Goal: Transaction & Acquisition: Purchase product/service

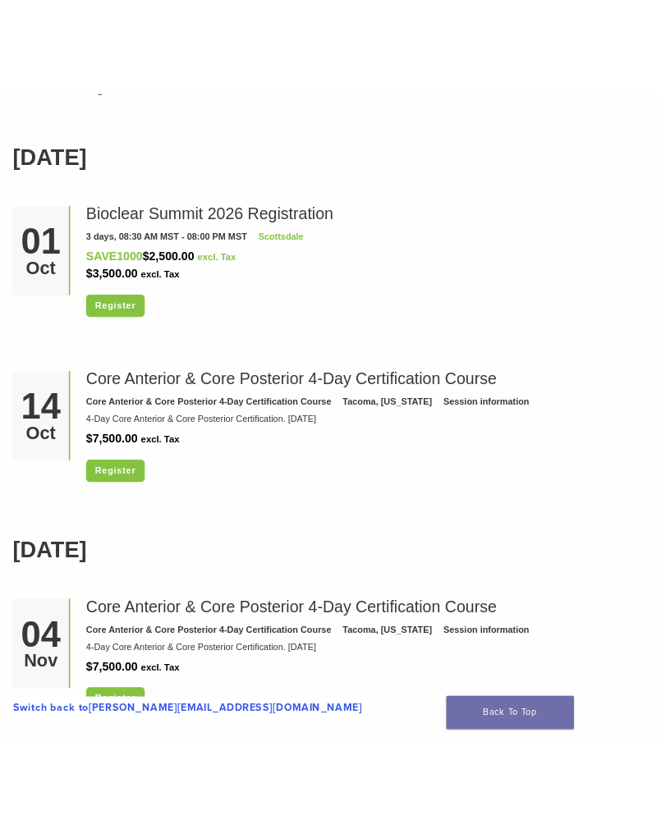
scroll to position [2608, 0]
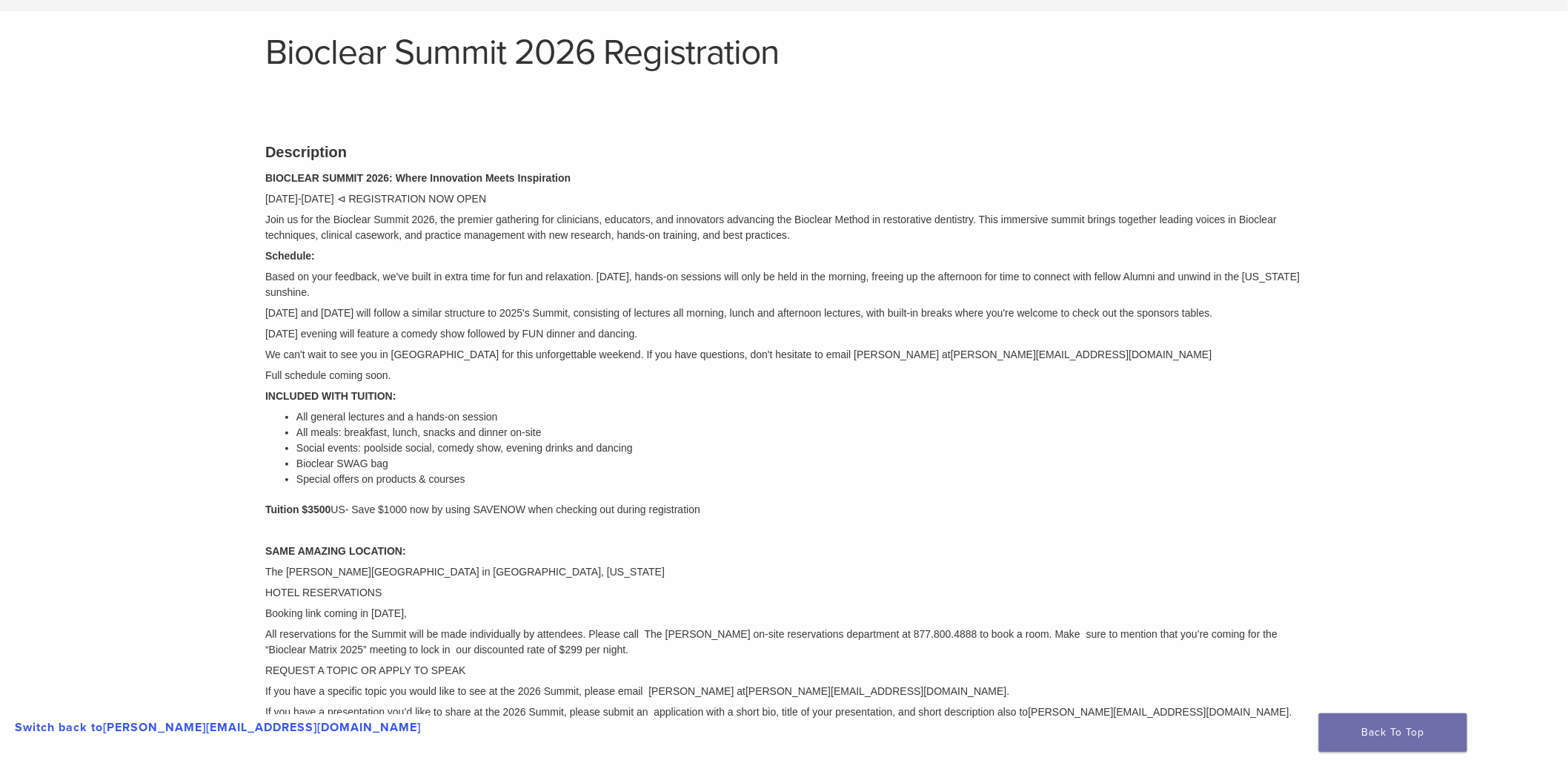
scroll to position [69, 0]
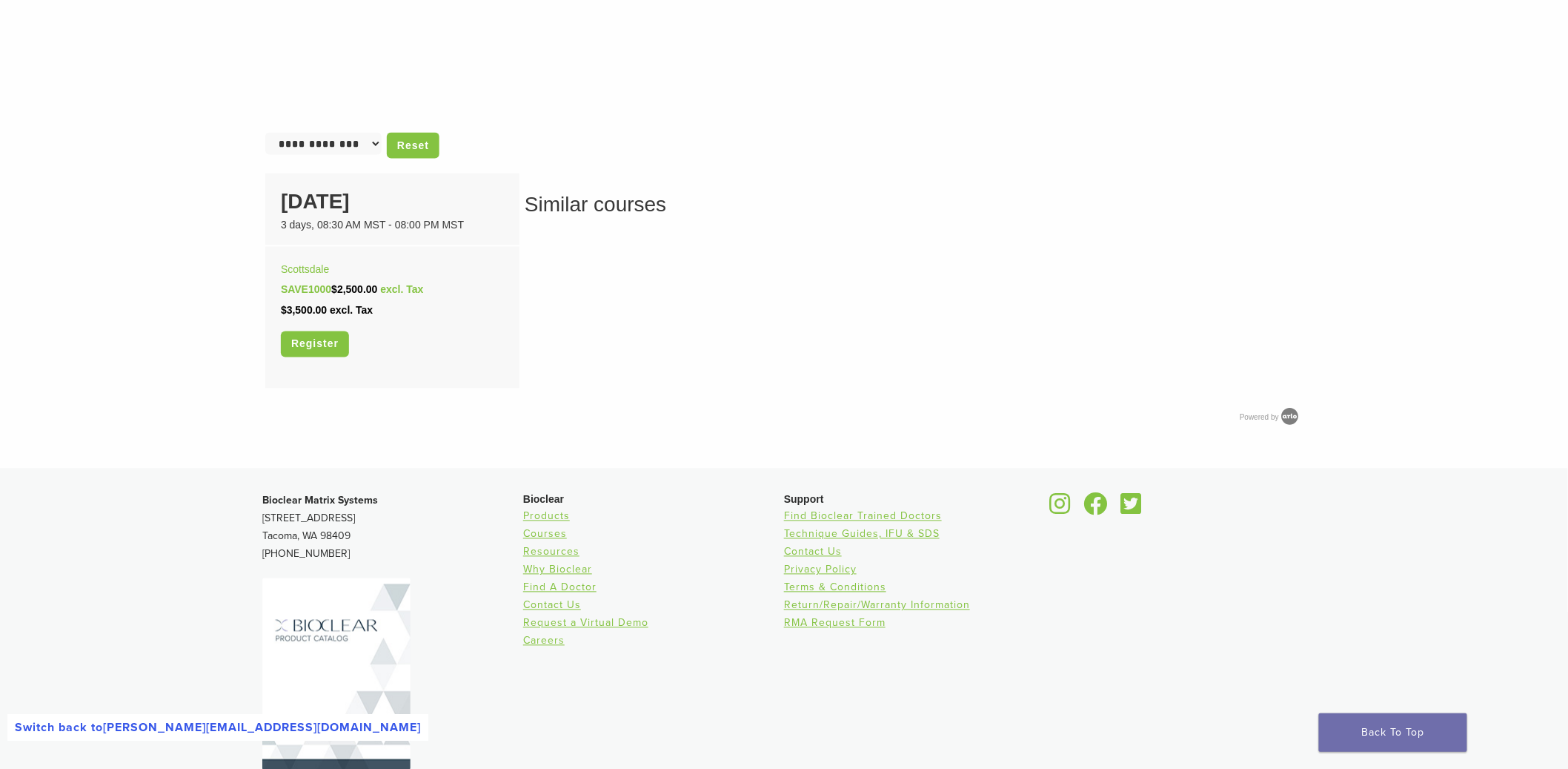
scroll to position [897, 0]
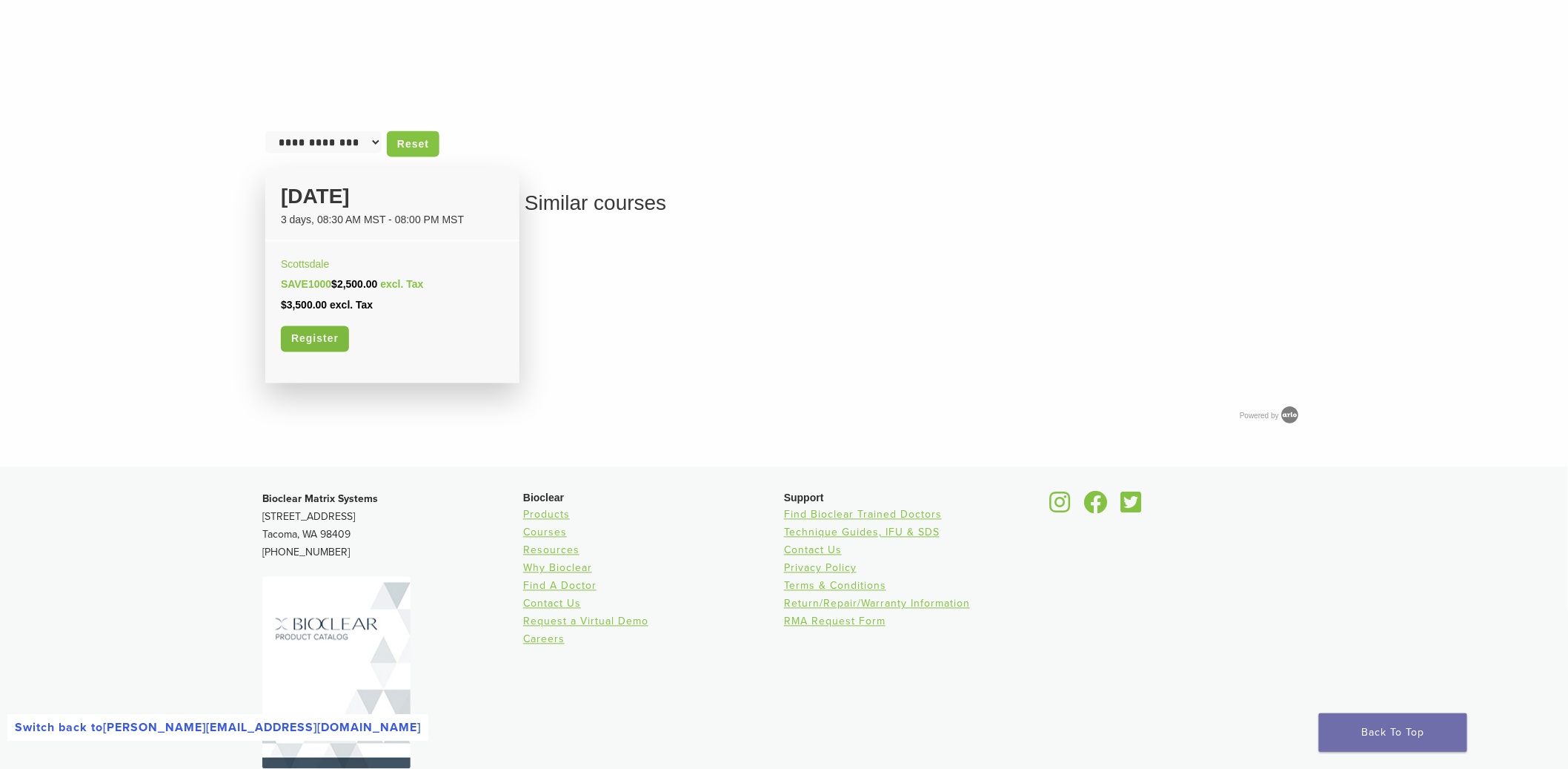
click at [320, 339] on link "Register" at bounding box center [315, 338] width 69 height 26
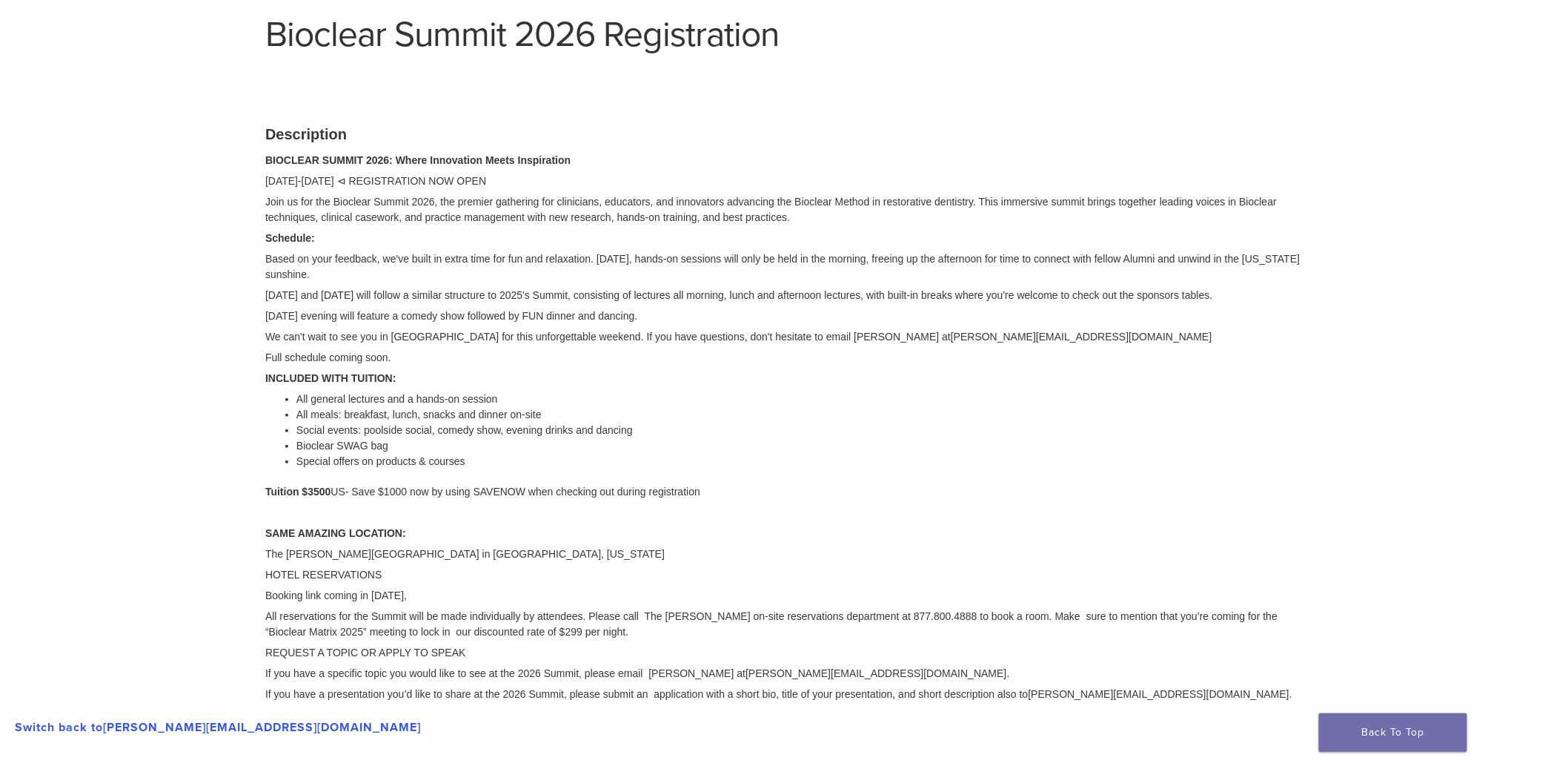
scroll to position [0, 0]
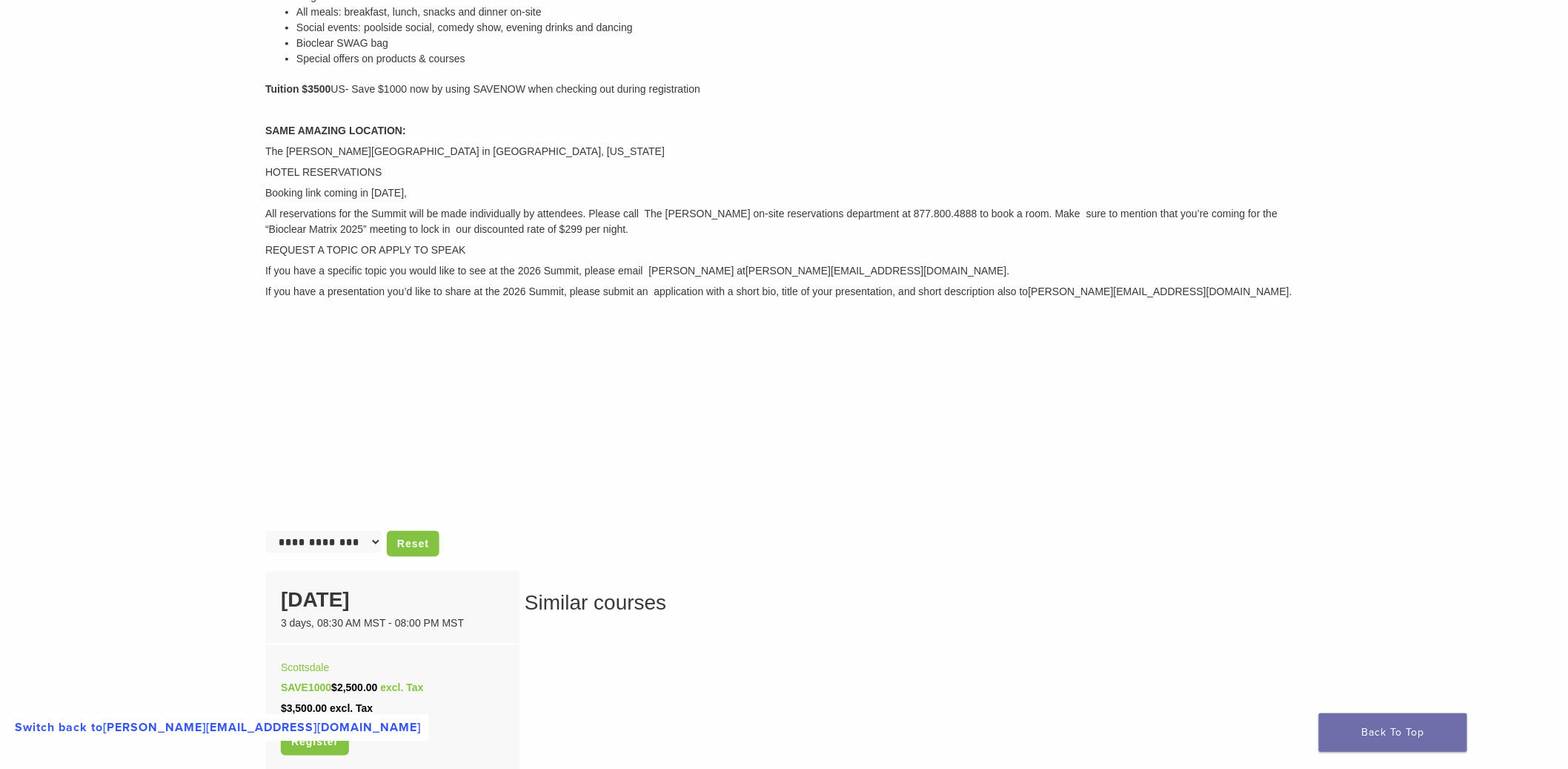
scroll to position [949, 0]
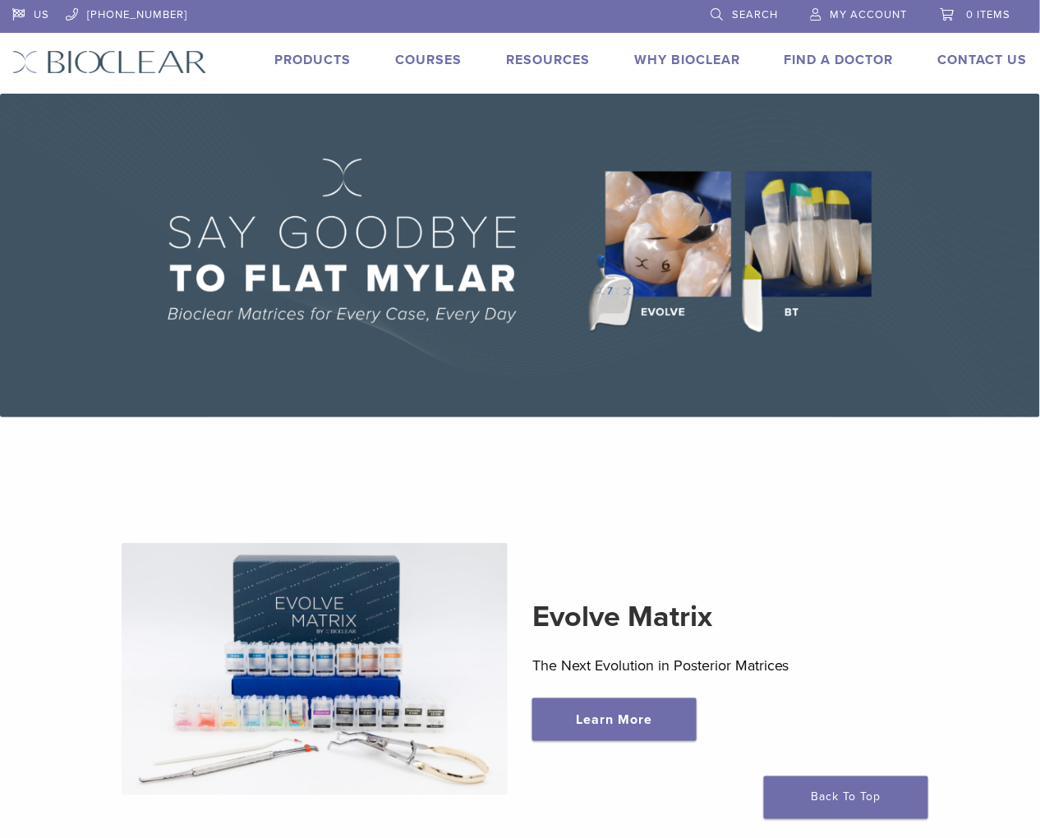
click at [330, 62] on link "Products" at bounding box center [312, 60] width 76 height 16
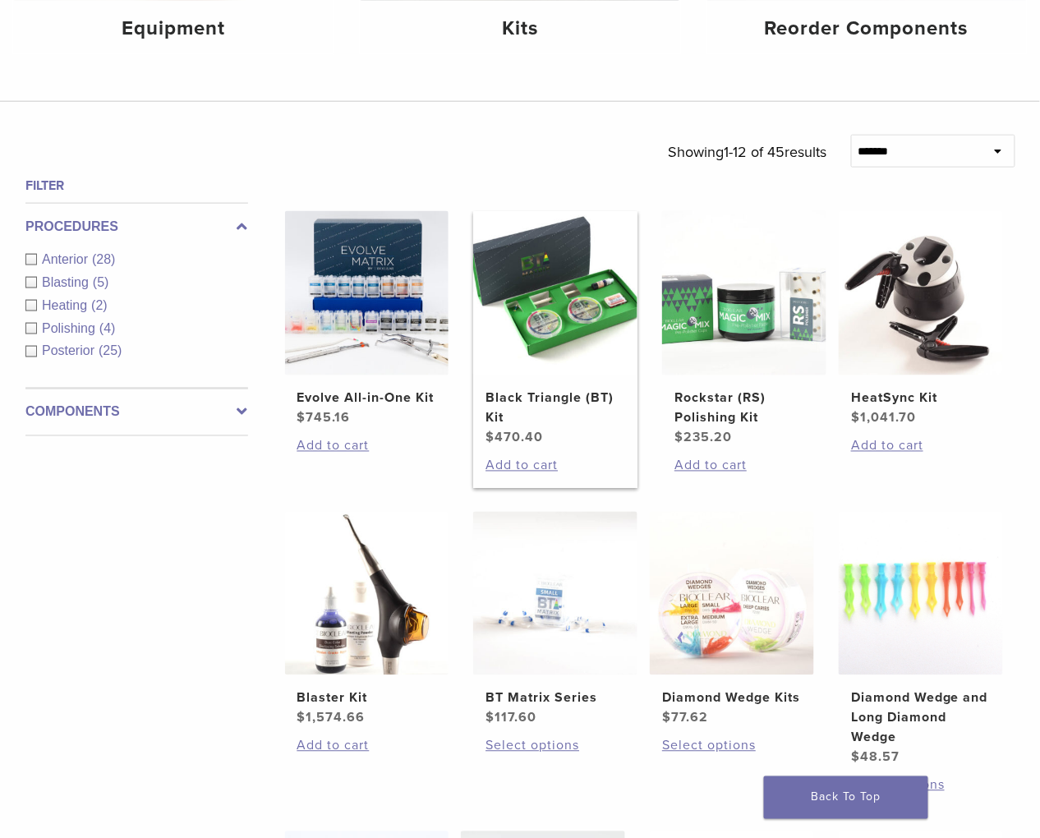
scroll to position [438, 0]
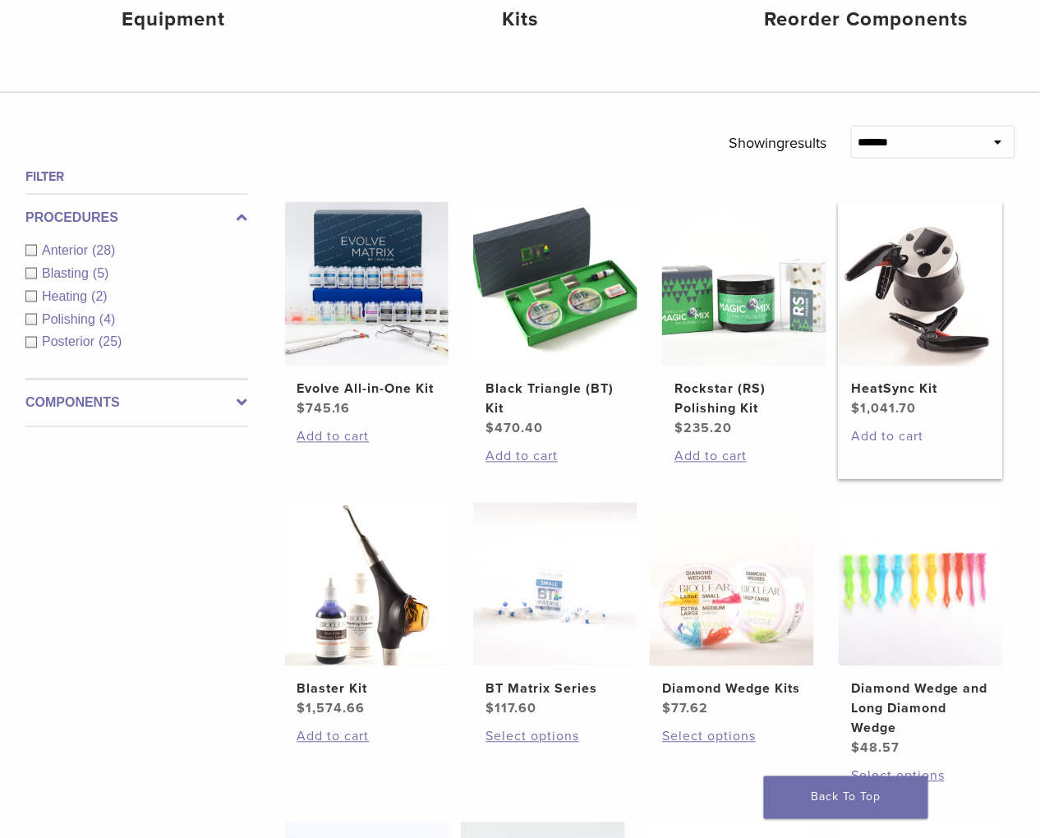
click at [905, 439] on link "Add to cart" at bounding box center [921, 437] width 140 height 20
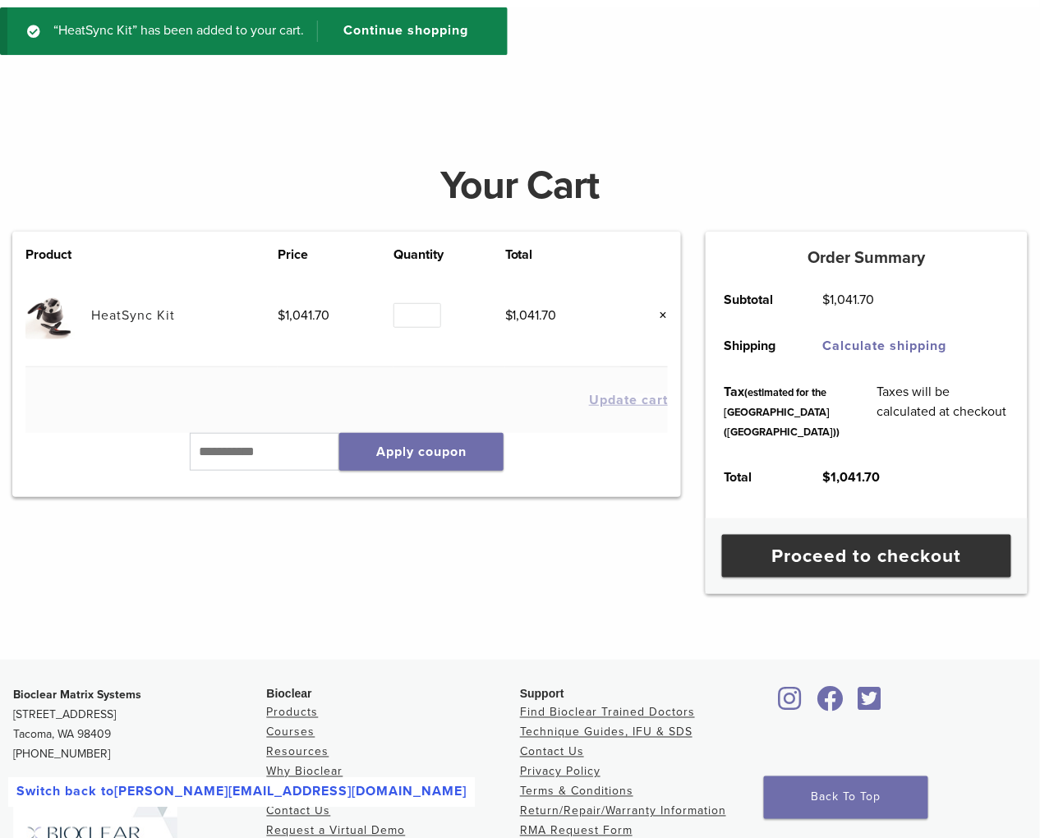
scroll to position [117, 0]
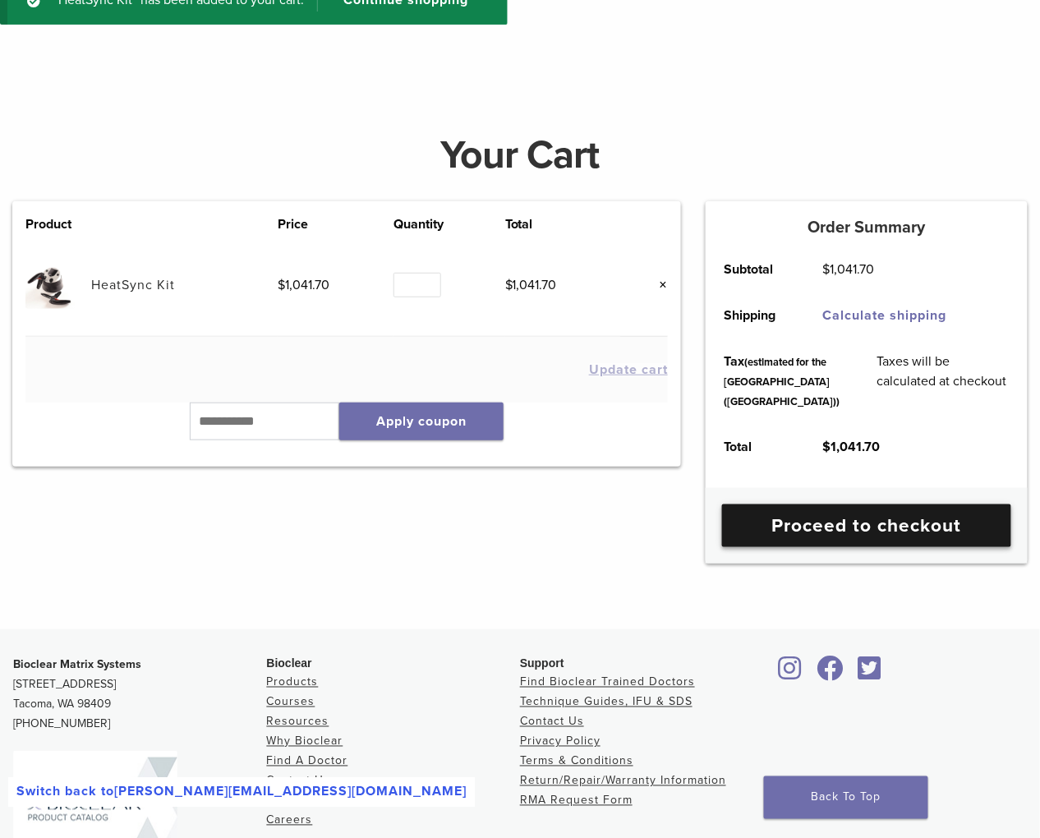
click at [842, 547] on link "Proceed to checkout" at bounding box center [866, 525] width 289 height 43
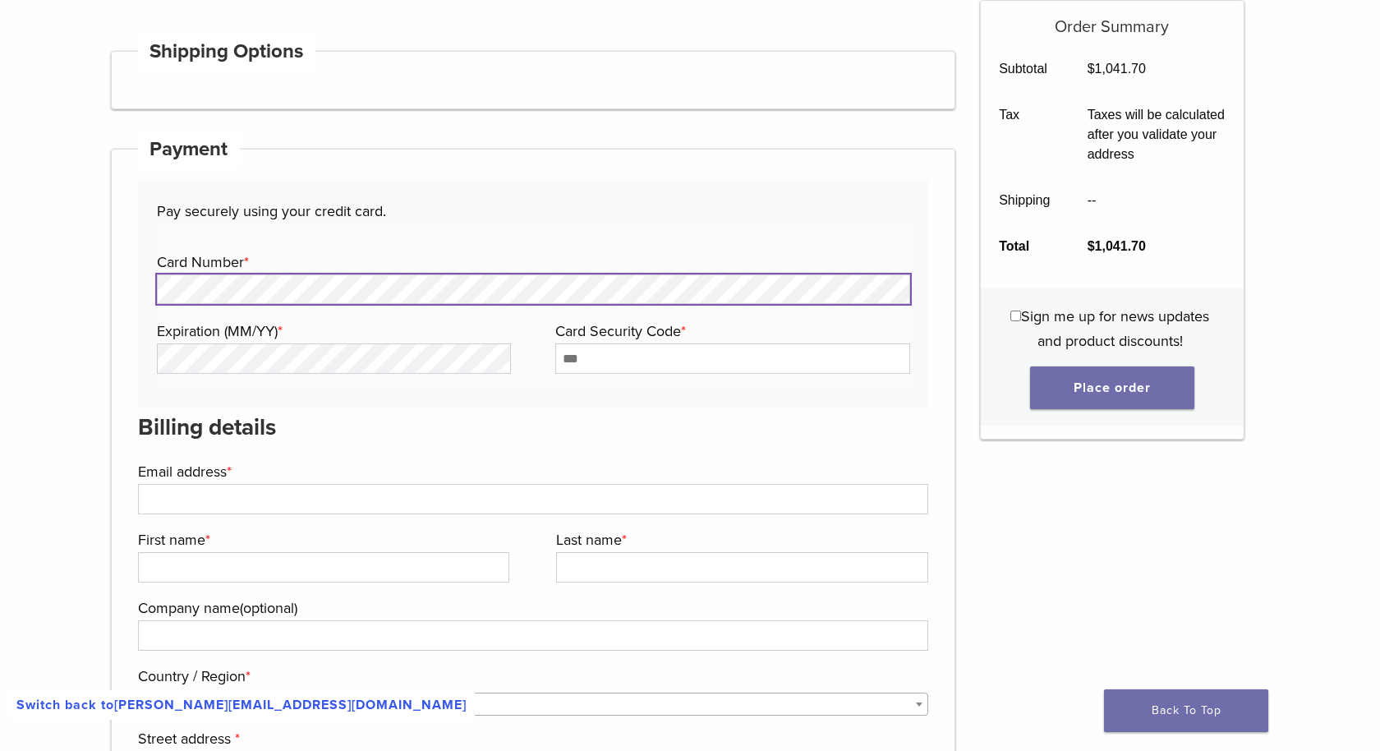
scroll to position [1137, 0]
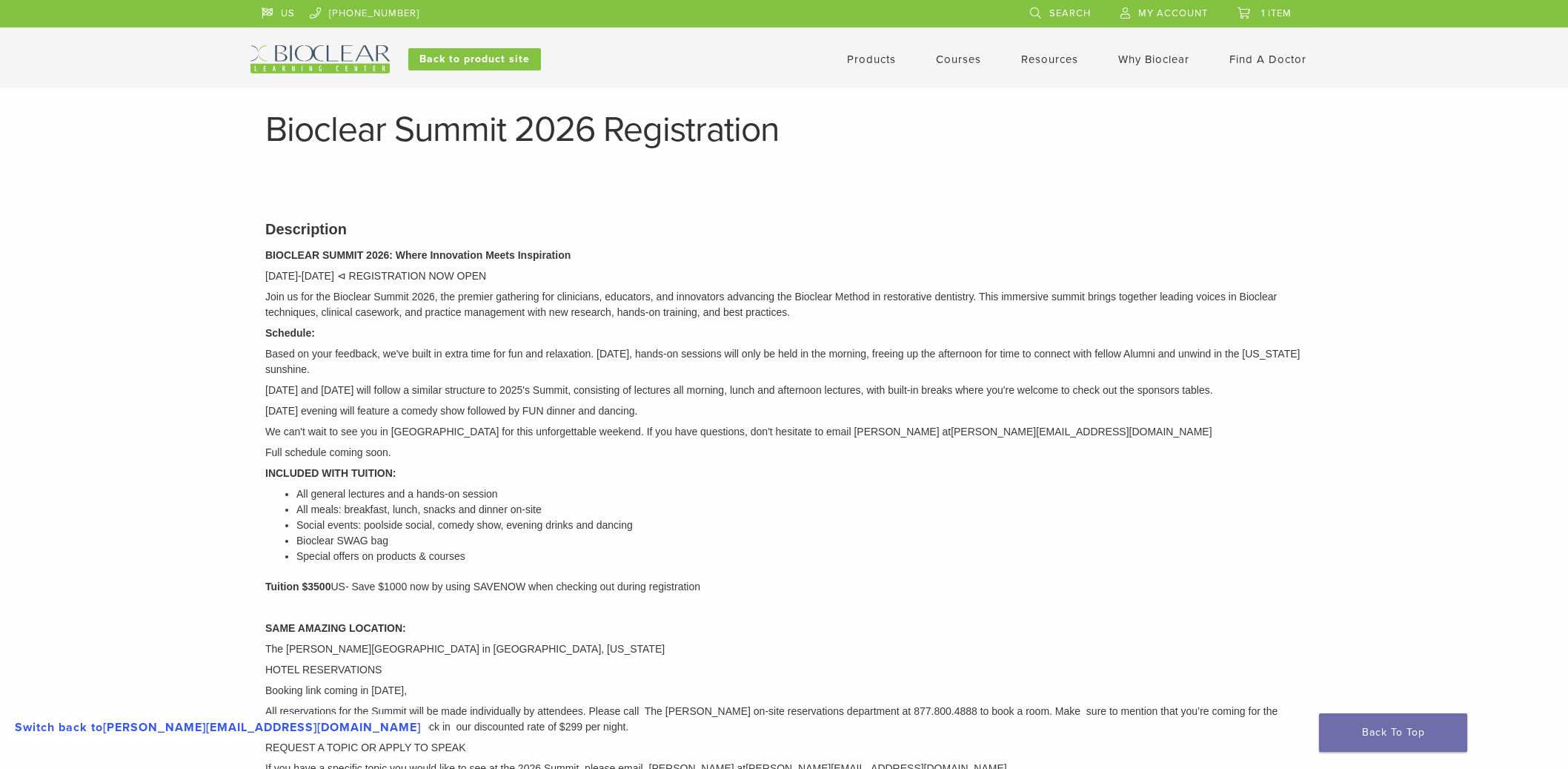
scroll to position [947, 0]
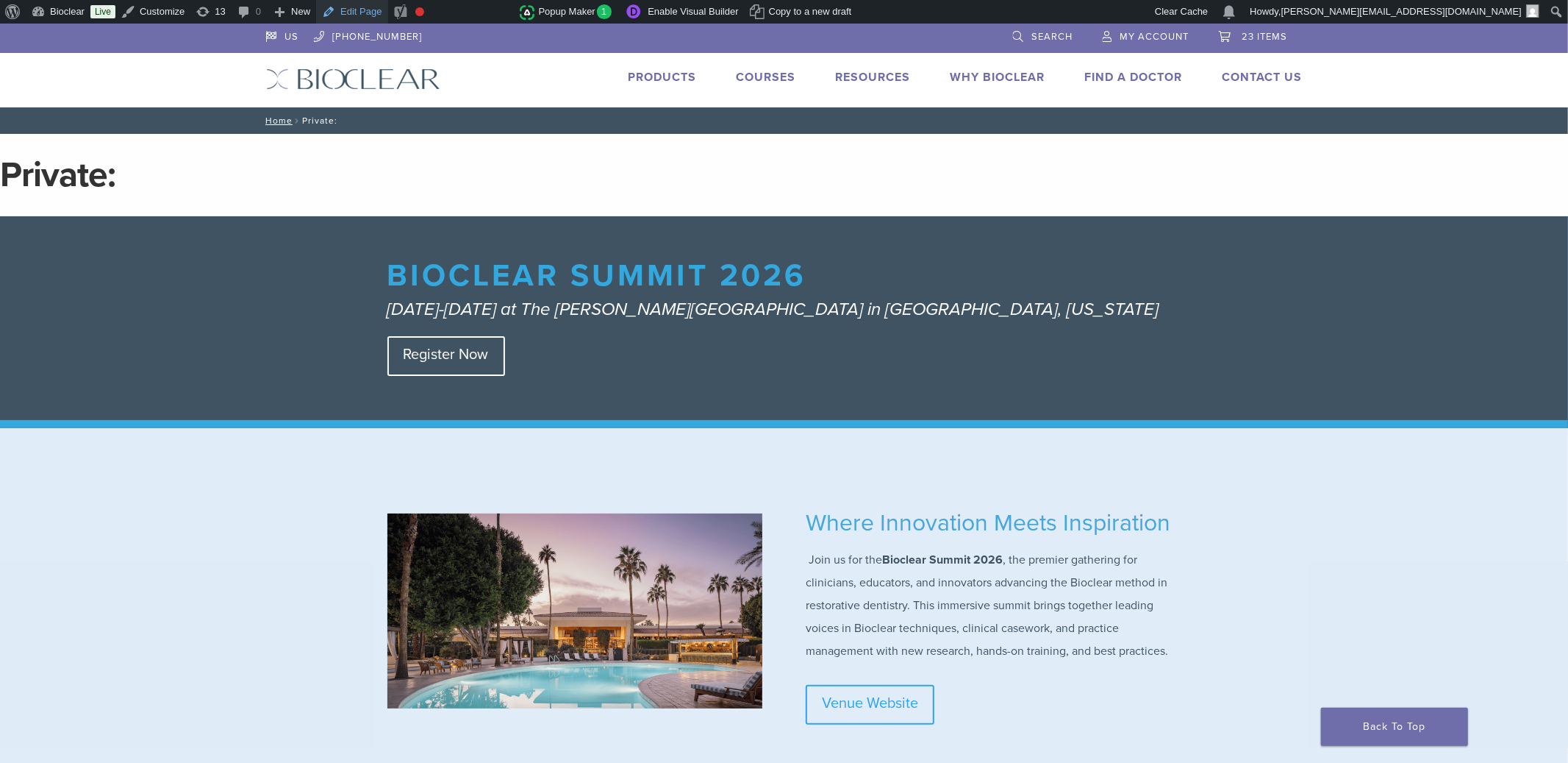
click at [349, 15] on link "Edit Page" at bounding box center [352, 12] width 72 height 23
click at [115, 179] on h1 "Private: Summit 2026" at bounding box center [784, 175] width 1568 height 35
click at [171, 14] on link "Customize" at bounding box center [153, 12] width 75 height 23
click at [179, 187] on h1 "Private: Summit 2026" at bounding box center [784, 175] width 1568 height 35
click at [306, 174] on h1 "Private: Summit 2026" at bounding box center [784, 175] width 1568 height 35
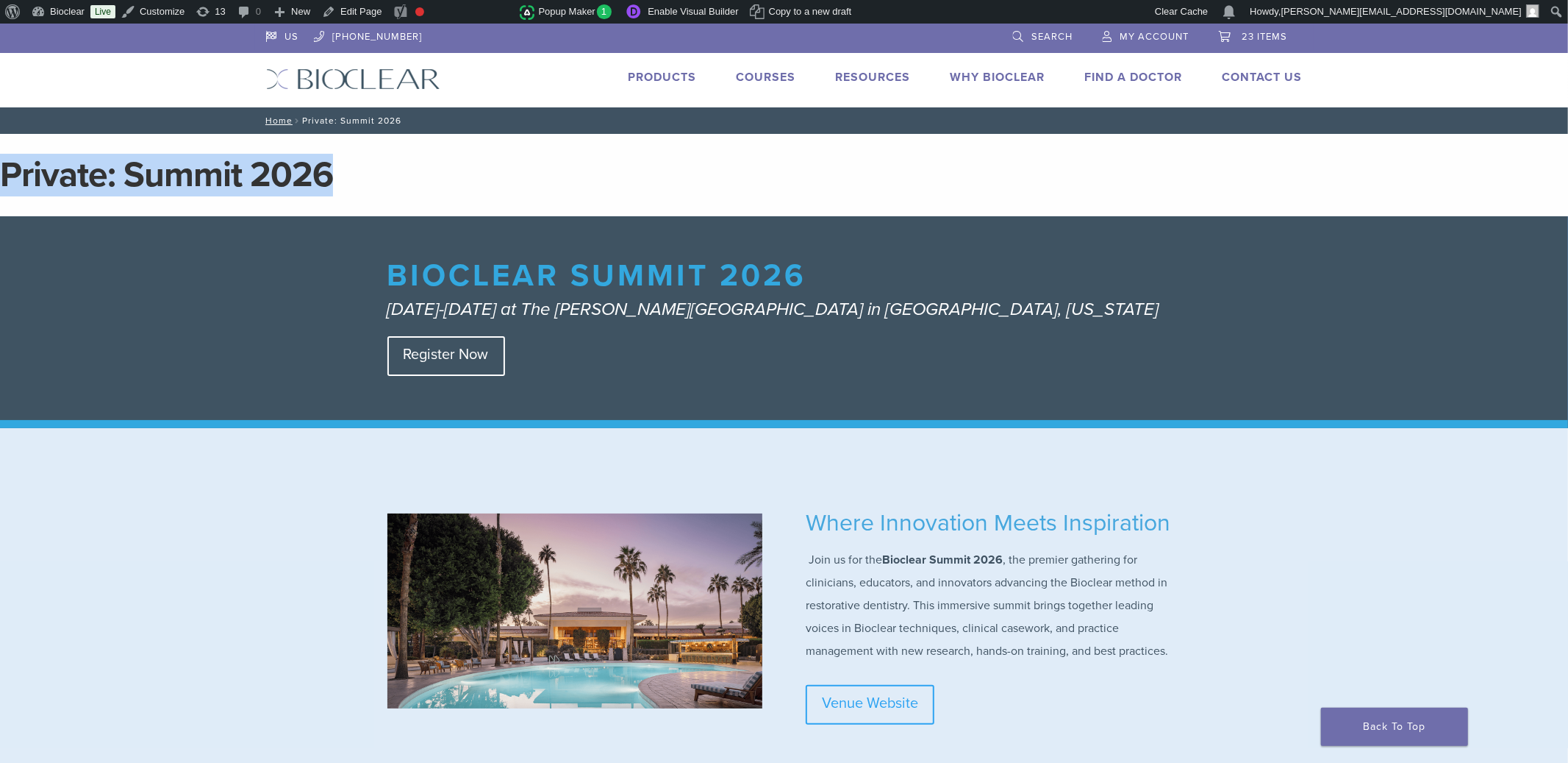
drag, startPoint x: 346, startPoint y: 171, endPoint x: 1, endPoint y: 176, distance: 345.0
click at [1, 177] on h1 "Private: Summit 2026" at bounding box center [784, 175] width 1568 height 35
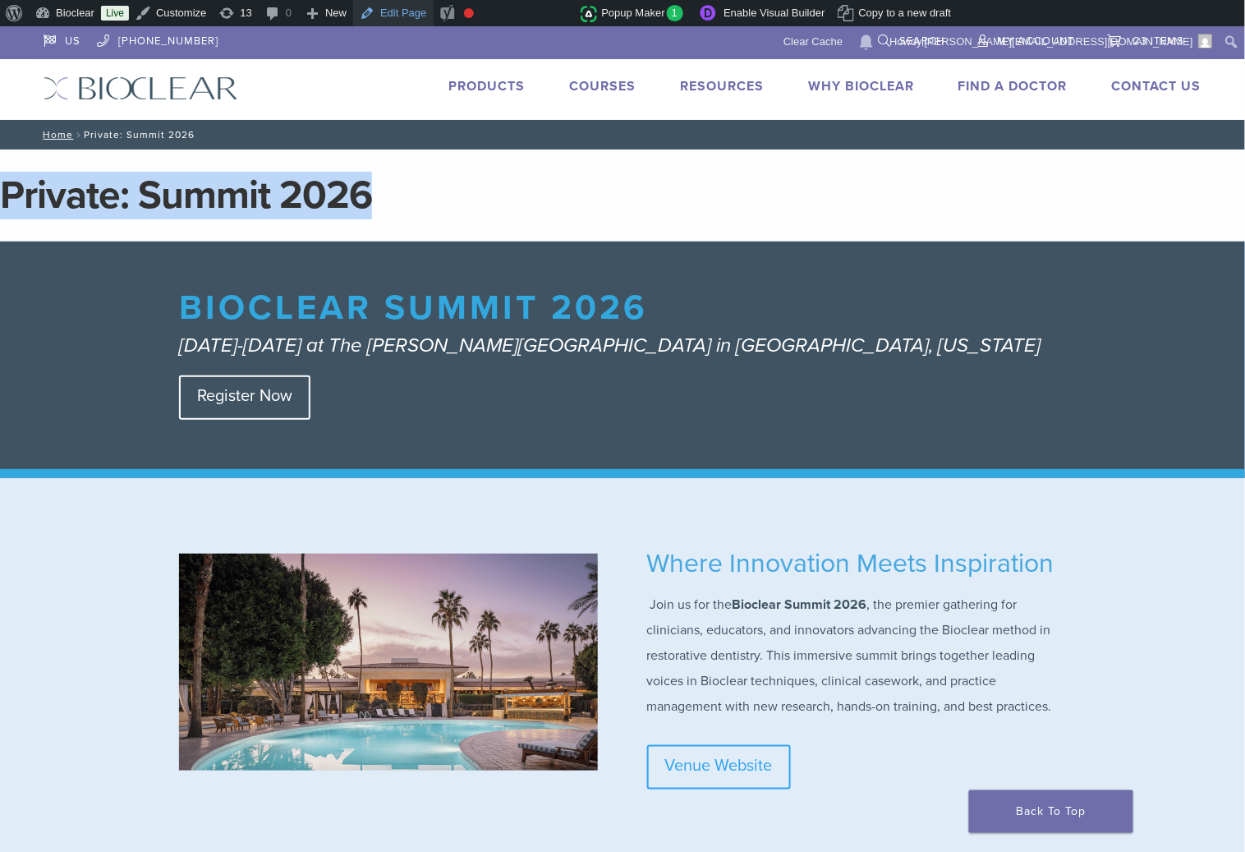
click at [409, 12] on link "Edit Page" at bounding box center [393, 13] width 80 height 26
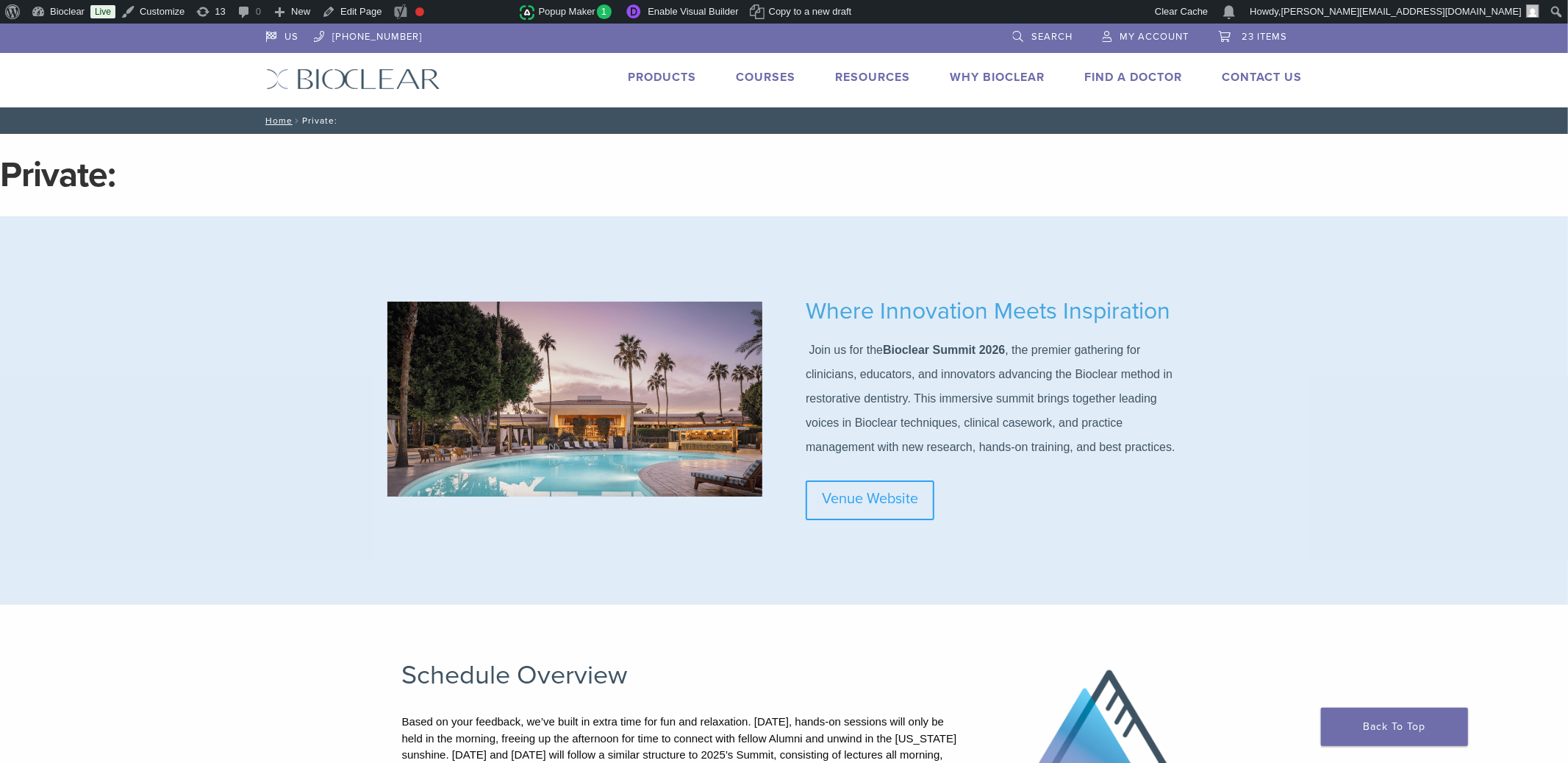
click at [91, 168] on h1 "Private:" at bounding box center [784, 175] width 1568 height 35
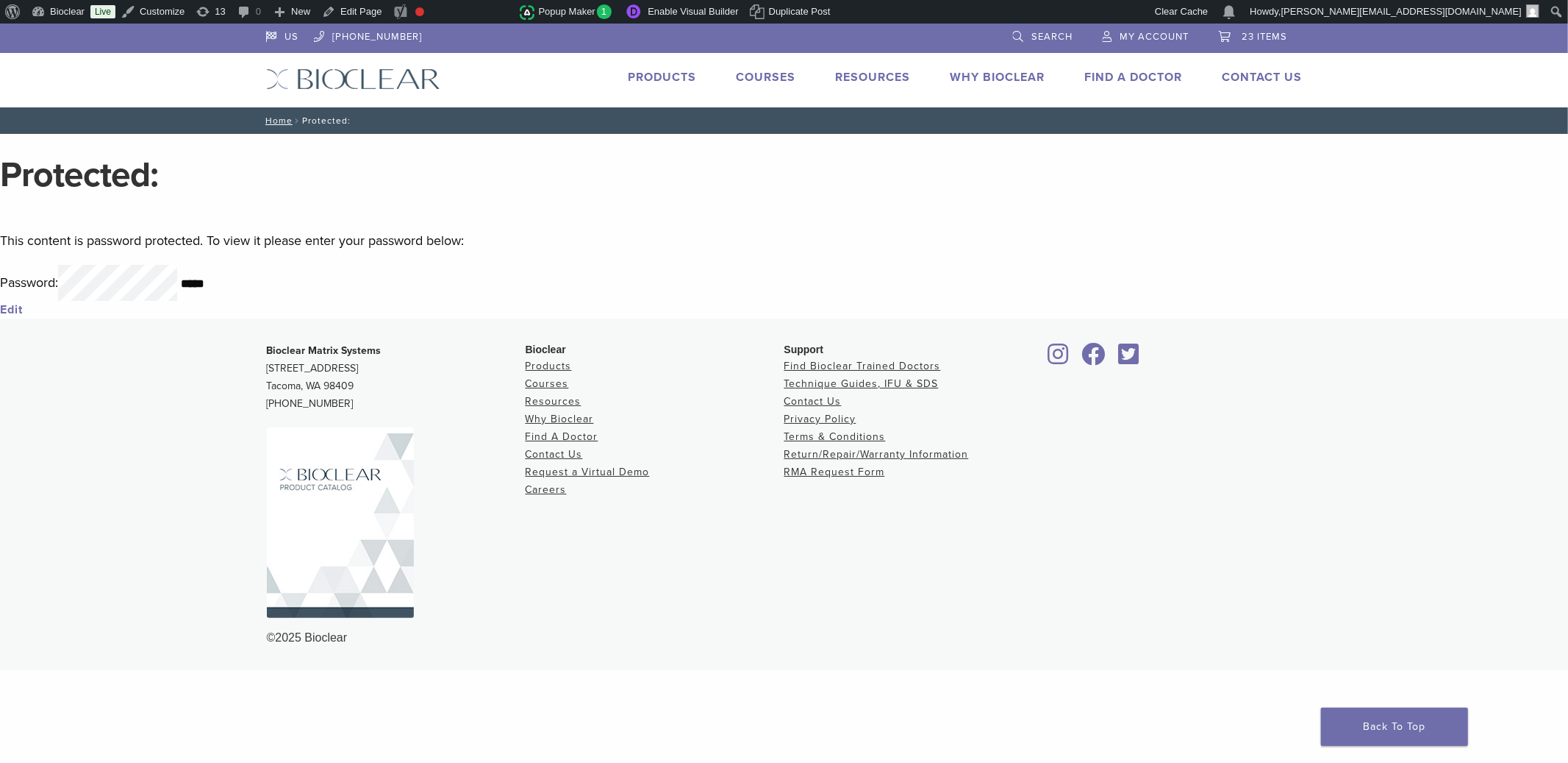
click at [192, 287] on input "*****" at bounding box center [254, 284] width 147 height 30
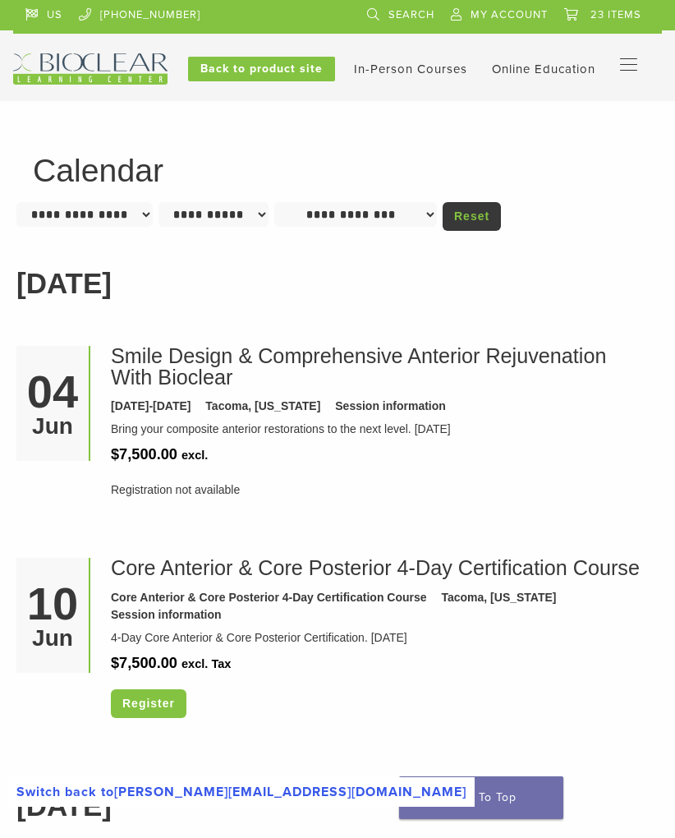
scroll to position [2536, 0]
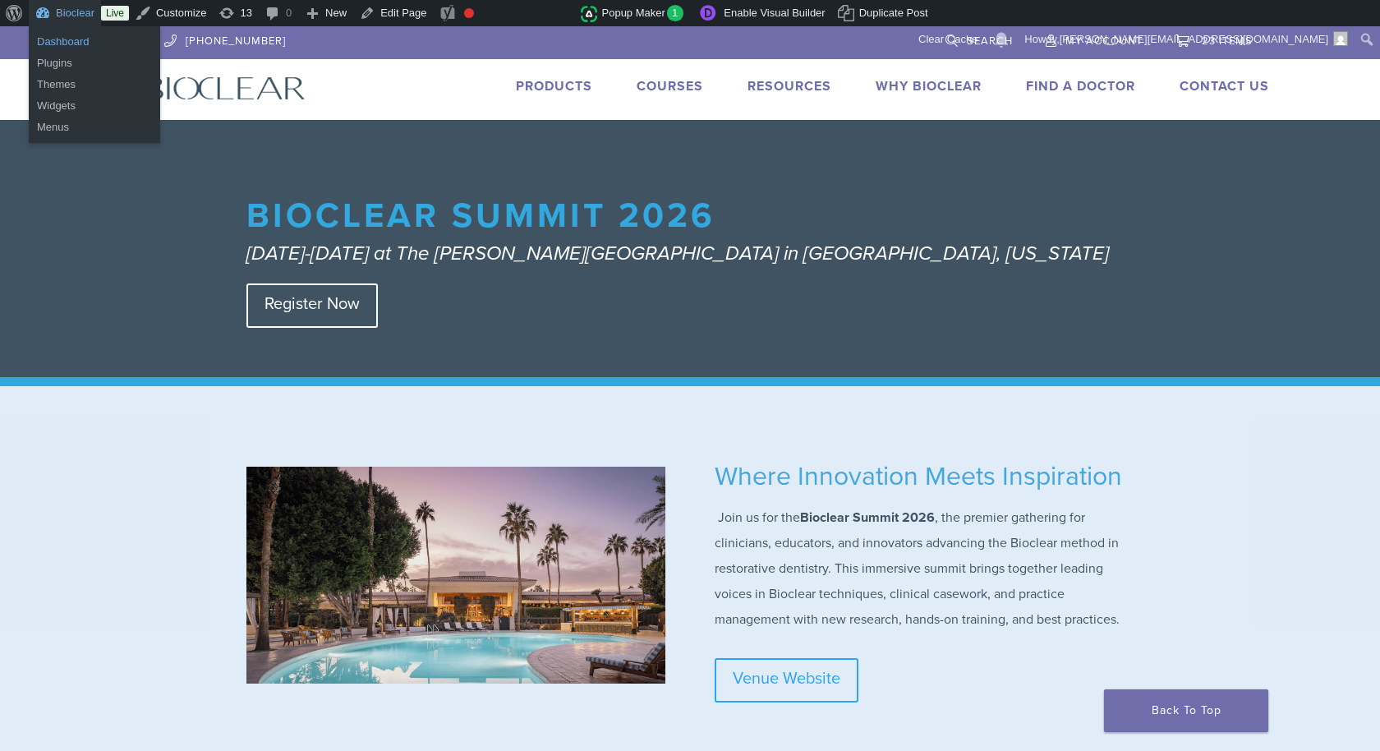
click at [76, 43] on link "Dashboard" at bounding box center [94, 41] width 131 height 21
